Goal: Information Seeking & Learning: Learn about a topic

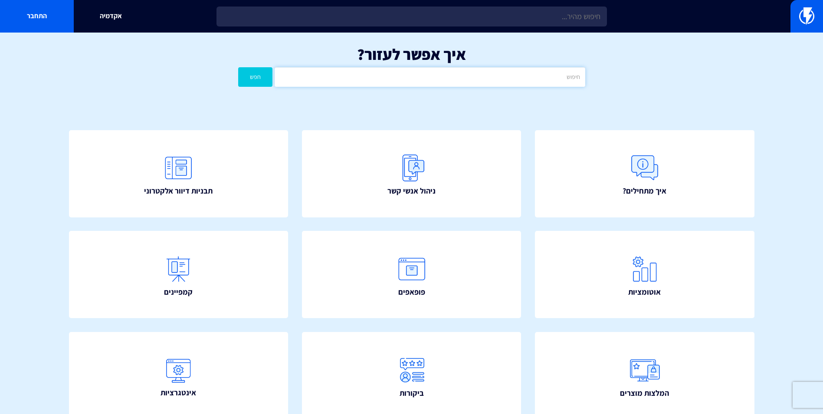
drag, startPoint x: 0, startPoint y: 0, endPoint x: 423, endPoint y: 81, distance: 430.5
click at [423, 81] on input "text" at bounding box center [429, 77] width 310 height 20
type input "הגדרת מקור הגעה"
click at [238, 67] on button "חפש" at bounding box center [255, 77] width 35 height 20
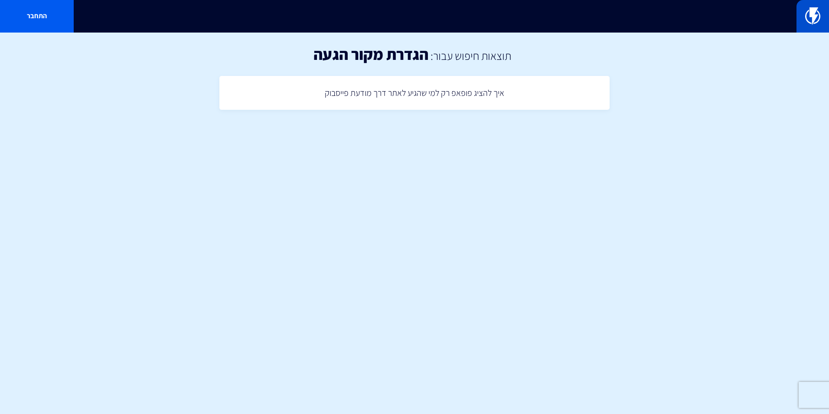
click at [804, 19] on link at bounding box center [813, 16] width 33 height 33
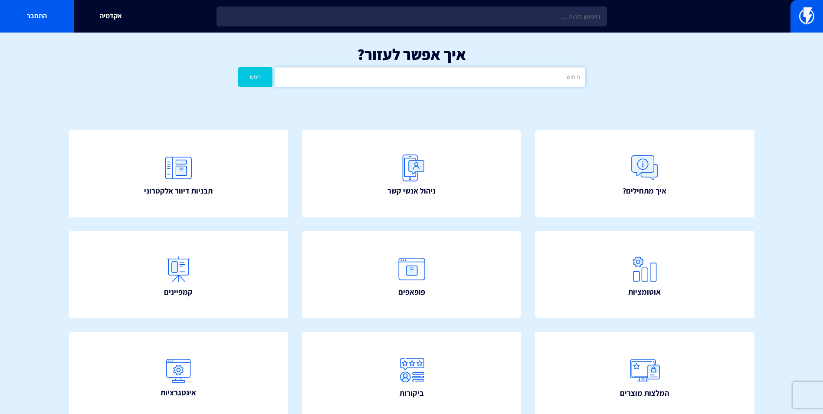
click at [521, 82] on input "text" at bounding box center [429, 77] width 310 height 20
type input "מקור הגעה"
click at [238, 67] on button "חפש" at bounding box center [255, 77] width 35 height 20
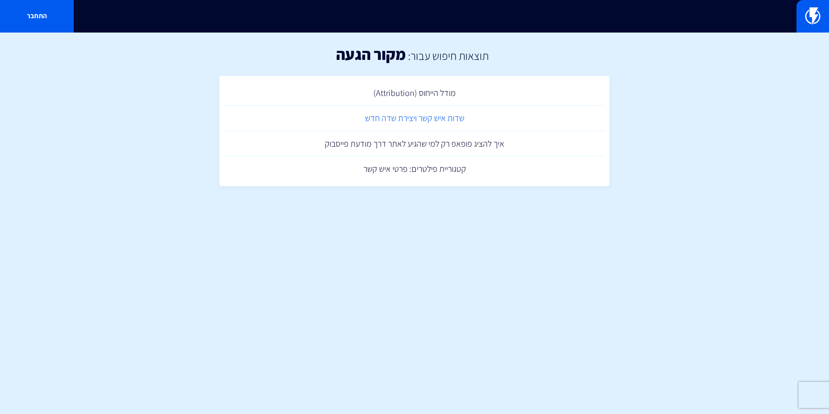
click at [444, 120] on link "שדות איש קשר ויצירת שדה חדש" at bounding box center [415, 118] width 382 height 26
